Goal: Contribute content: Add original content to the website for others to see

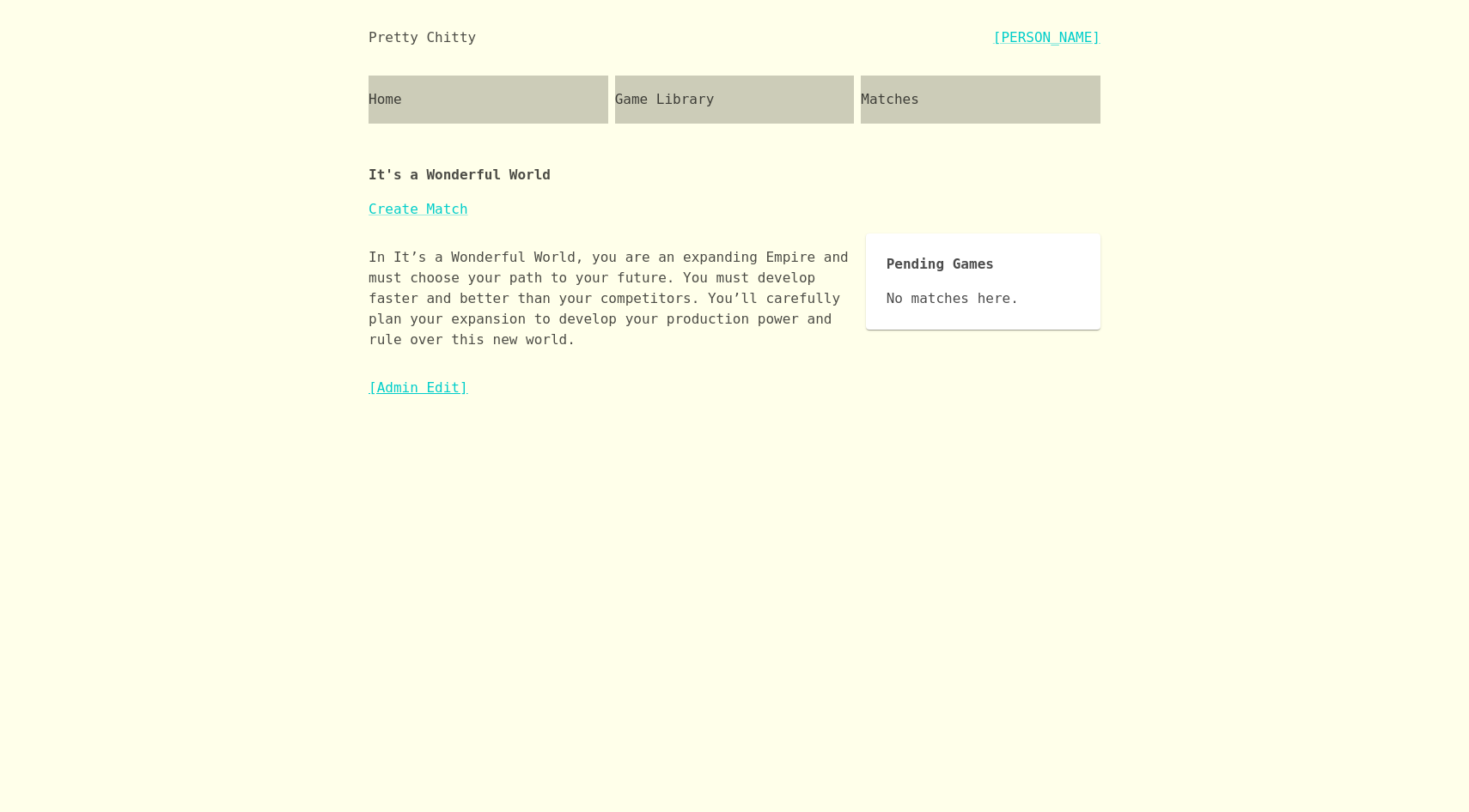
click at [442, 388] on link "[Admin Edit]" at bounding box center [418, 388] width 99 height 17
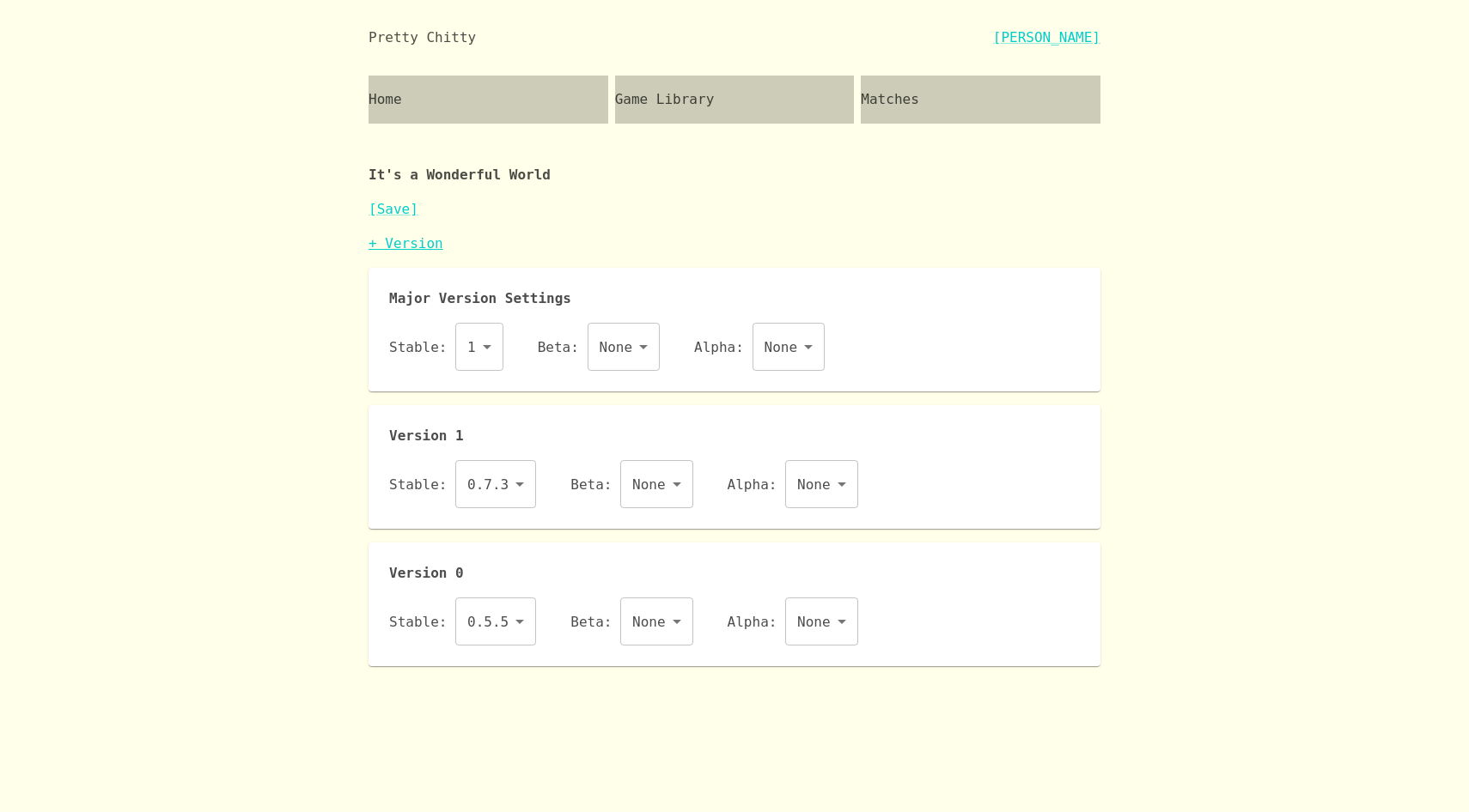
click at [423, 246] on link "+ Version" at bounding box center [406, 243] width 74 height 17
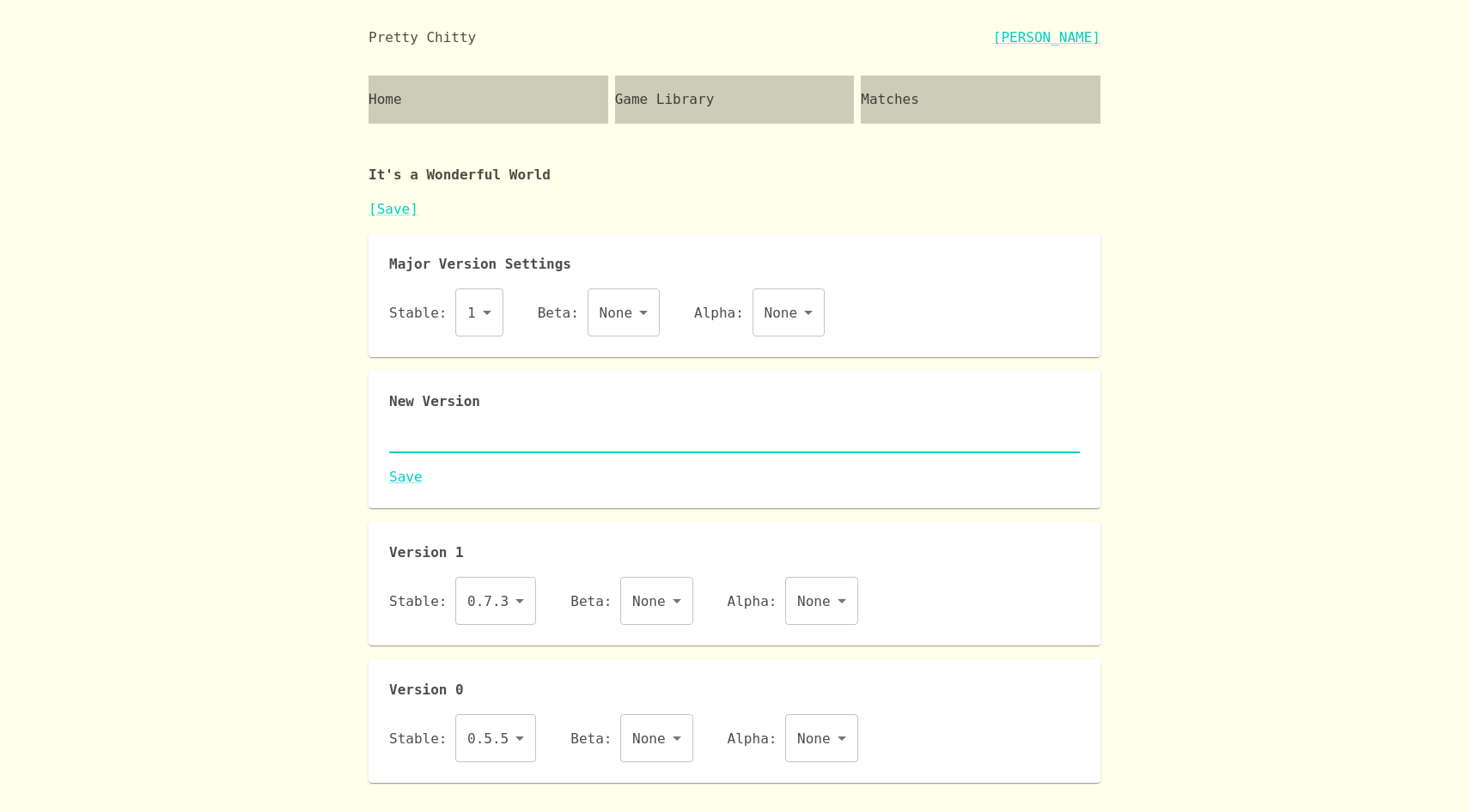
click at [463, 442] on textarea at bounding box center [734, 438] width 691 height 19
paste textarea "{ "id": "iaww", "name": "It's a Wonderful World", "major": 1, "description": "I…"
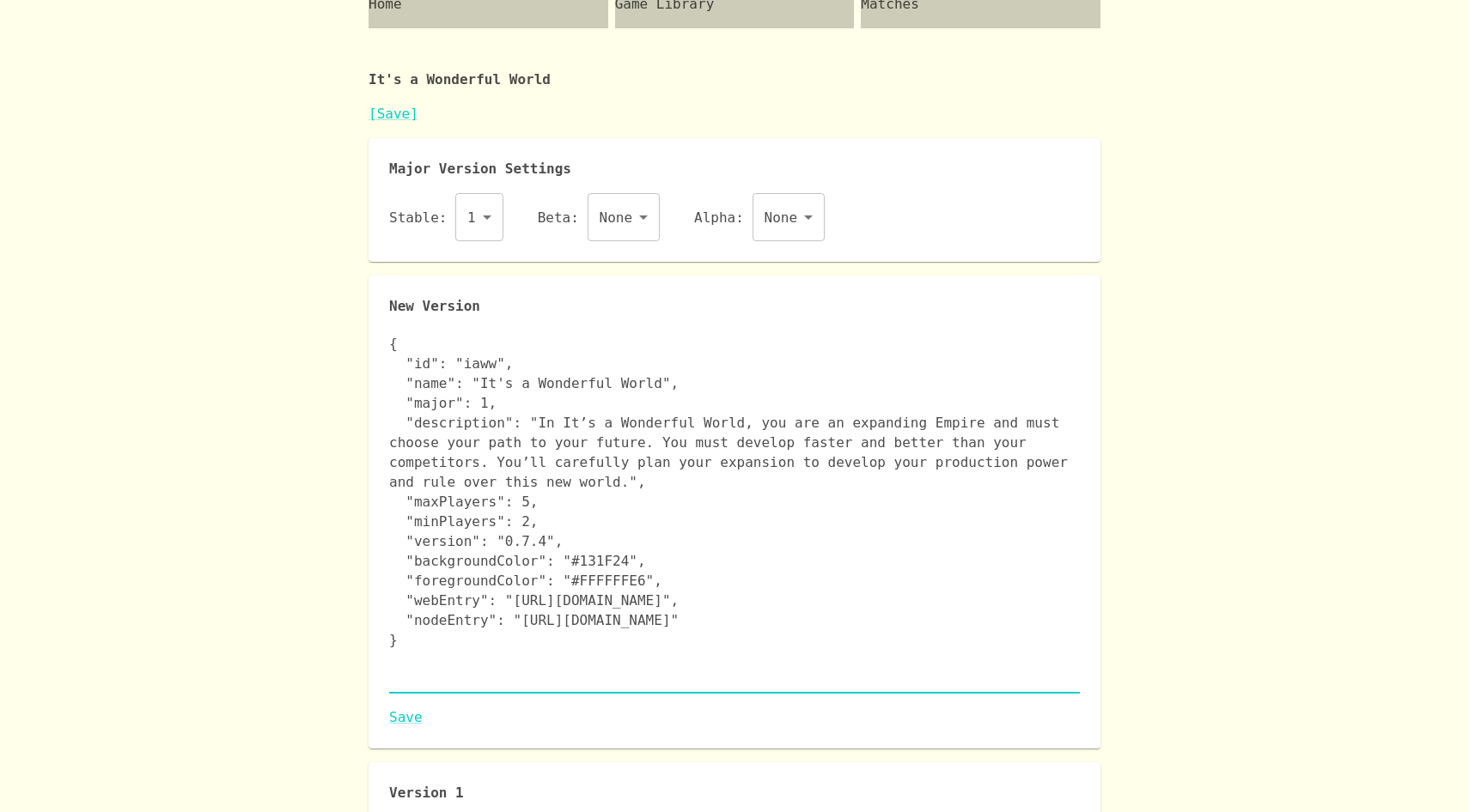
scroll to position [130, 0]
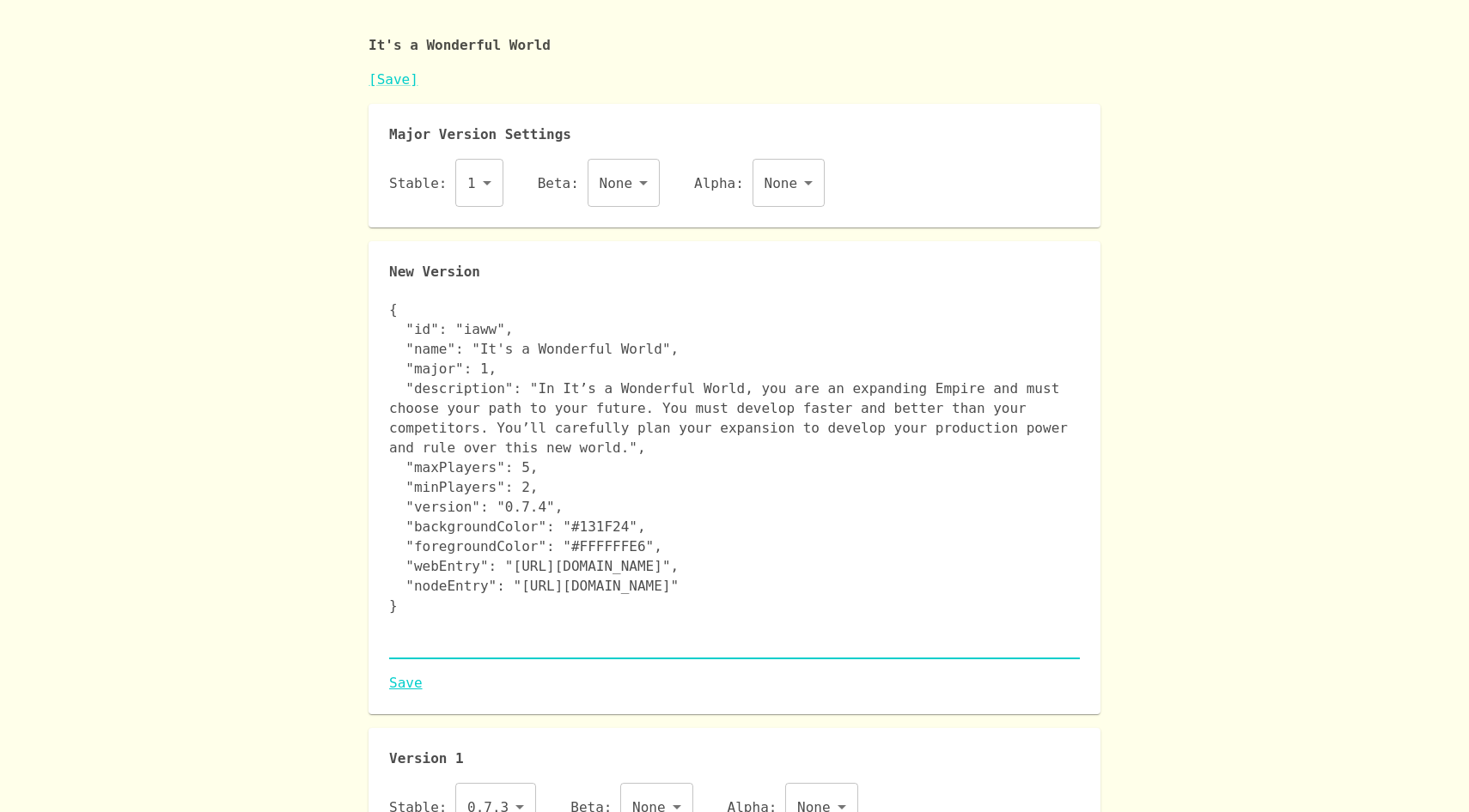
type textarea "{ "id": "iaww", "name": "It's a Wonderful World", "major": 1, "description": "I…"
click at [404, 680] on link "Save" at bounding box center [734, 683] width 691 height 20
